Goal: Find specific page/section: Find specific page/section

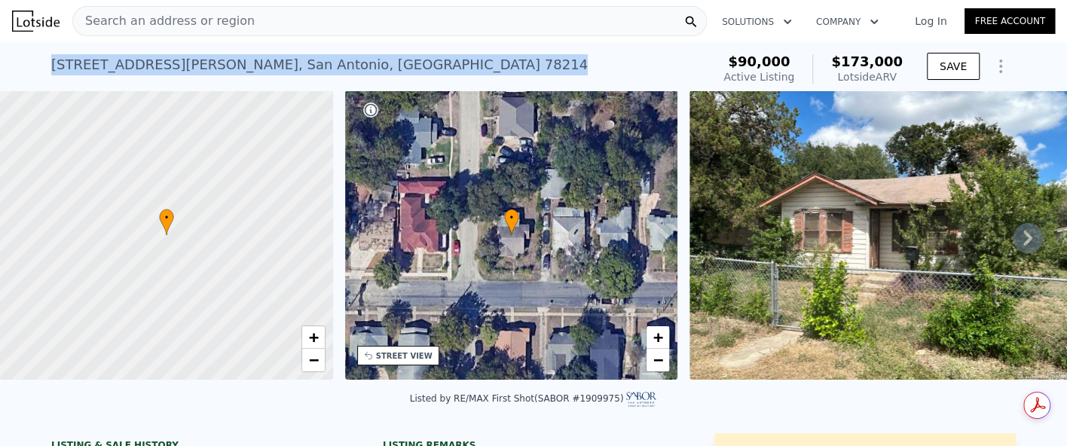
drag, startPoint x: 43, startPoint y: 66, endPoint x: 279, endPoint y: 63, distance: 235.8
click at [279, 63] on div "[STREET_ADDRESS][PERSON_NAME] Active at $90k (~ARV $173k ) $90,000 Active Listi…" at bounding box center [533, 66] width 1067 height 48
copy div "[STREET_ADDRESS][PERSON_NAME]"
click at [361, 50] on div "[STREET_ADDRESS][PERSON_NAME] Active at $90k (~ARV $173k )" at bounding box center [378, 69] width 654 height 42
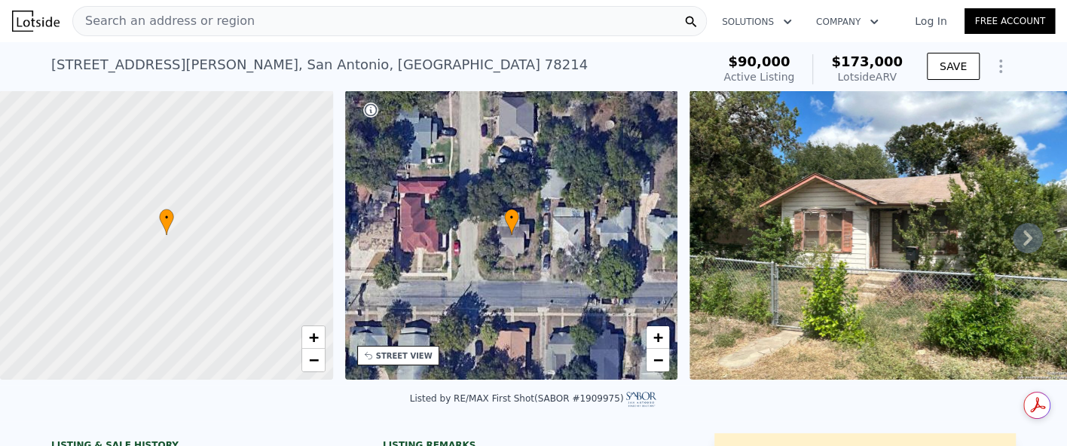
drag, startPoint x: 151, startPoint y: 22, endPoint x: 125, endPoint y: 27, distance: 26.1
click at [125, 27] on span "Search an address or region" at bounding box center [164, 21] width 182 height 18
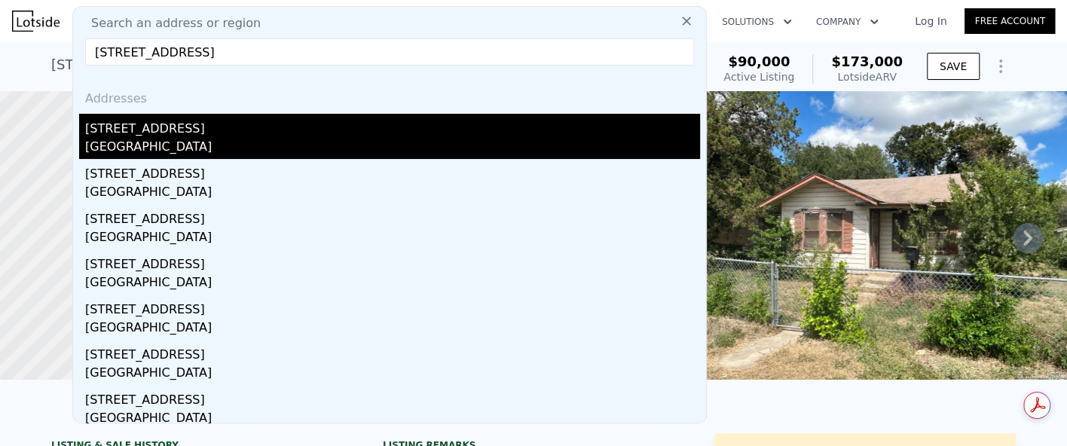
type input "[STREET_ADDRESS]"
click at [180, 140] on div "[GEOGRAPHIC_DATA]" at bounding box center [392, 148] width 615 height 21
